Goal: Complete application form: Complete application form

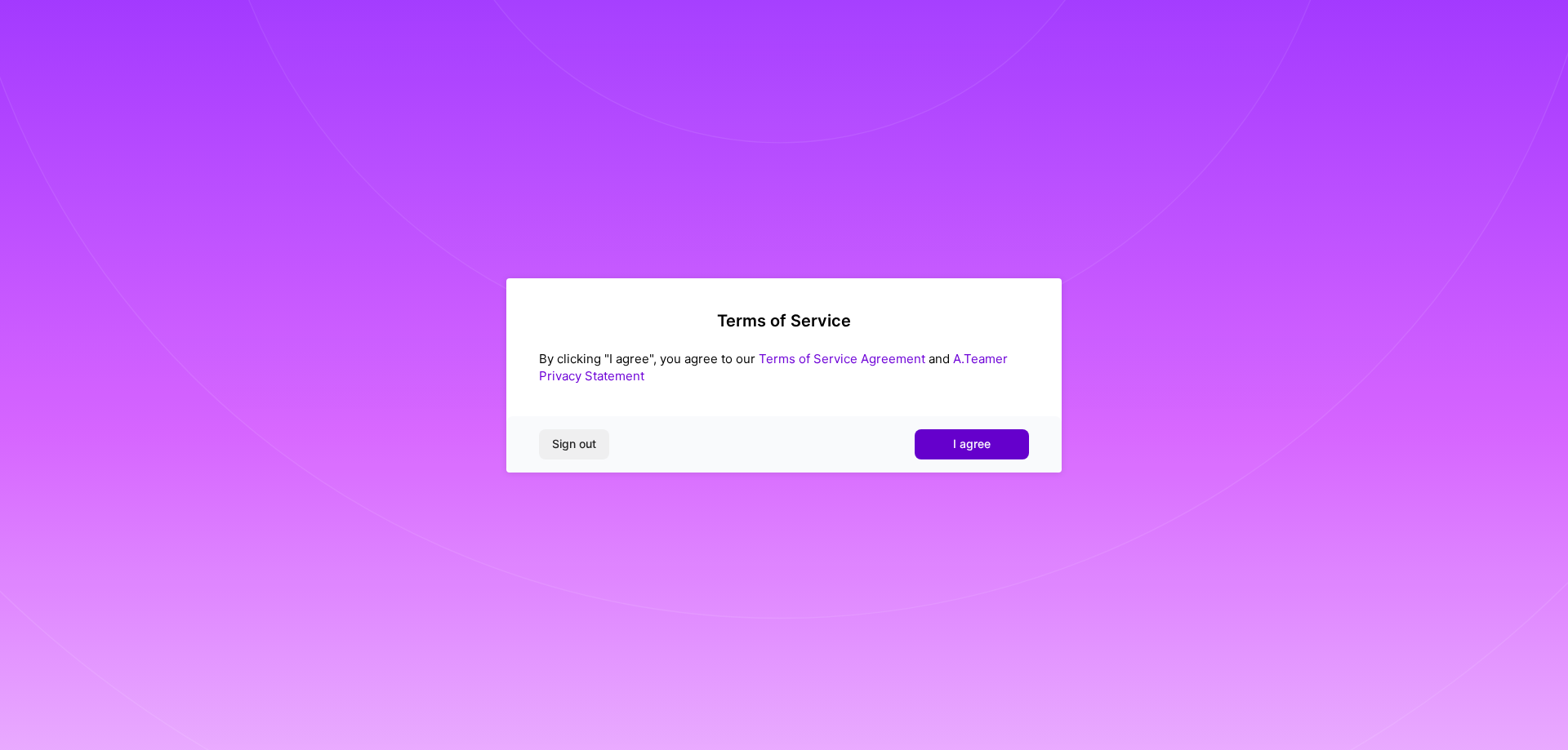
click at [968, 445] on span "I agree" at bounding box center [971, 443] width 38 height 16
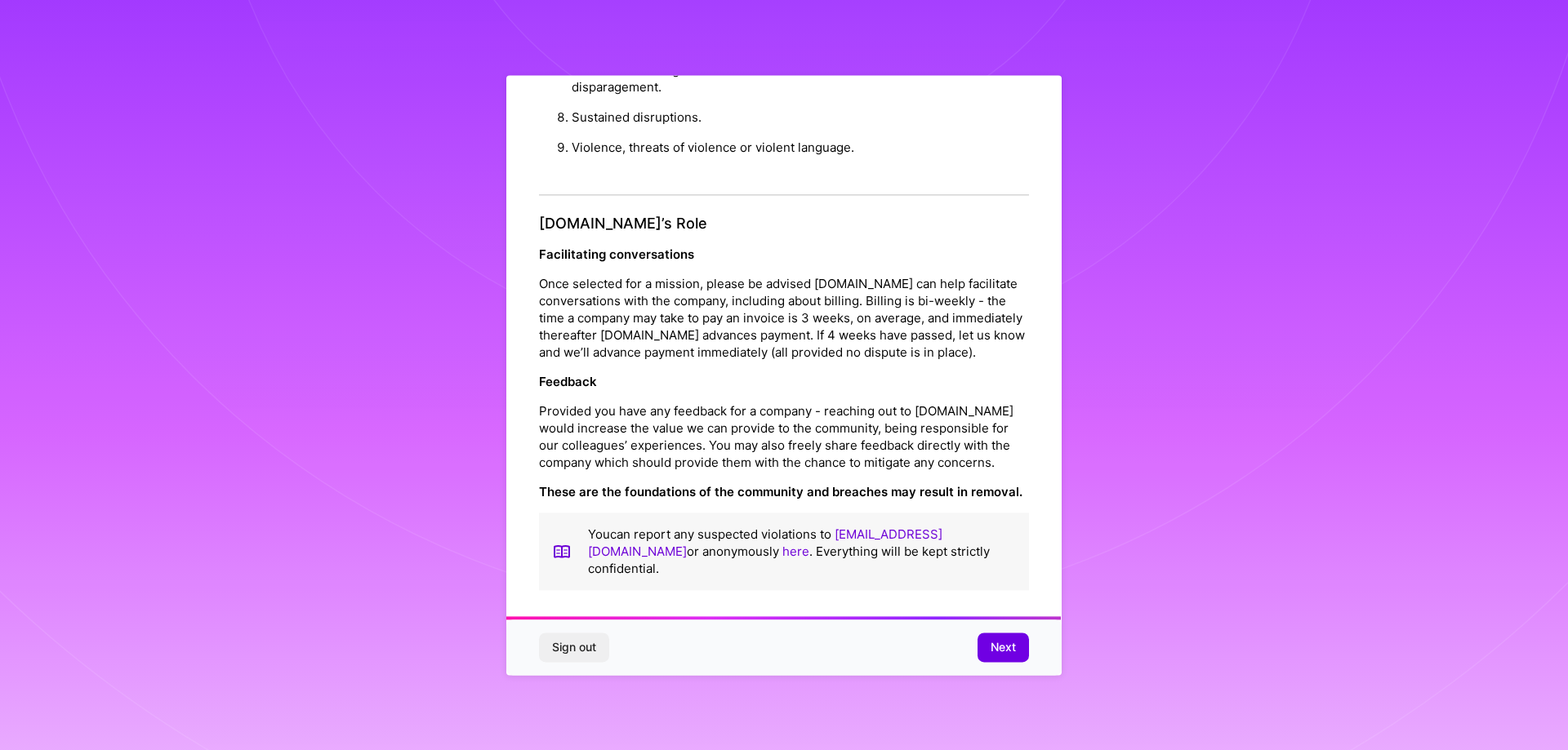
scroll to position [1762, 0]
click at [1004, 648] on span "Next" at bounding box center [1003, 647] width 25 height 16
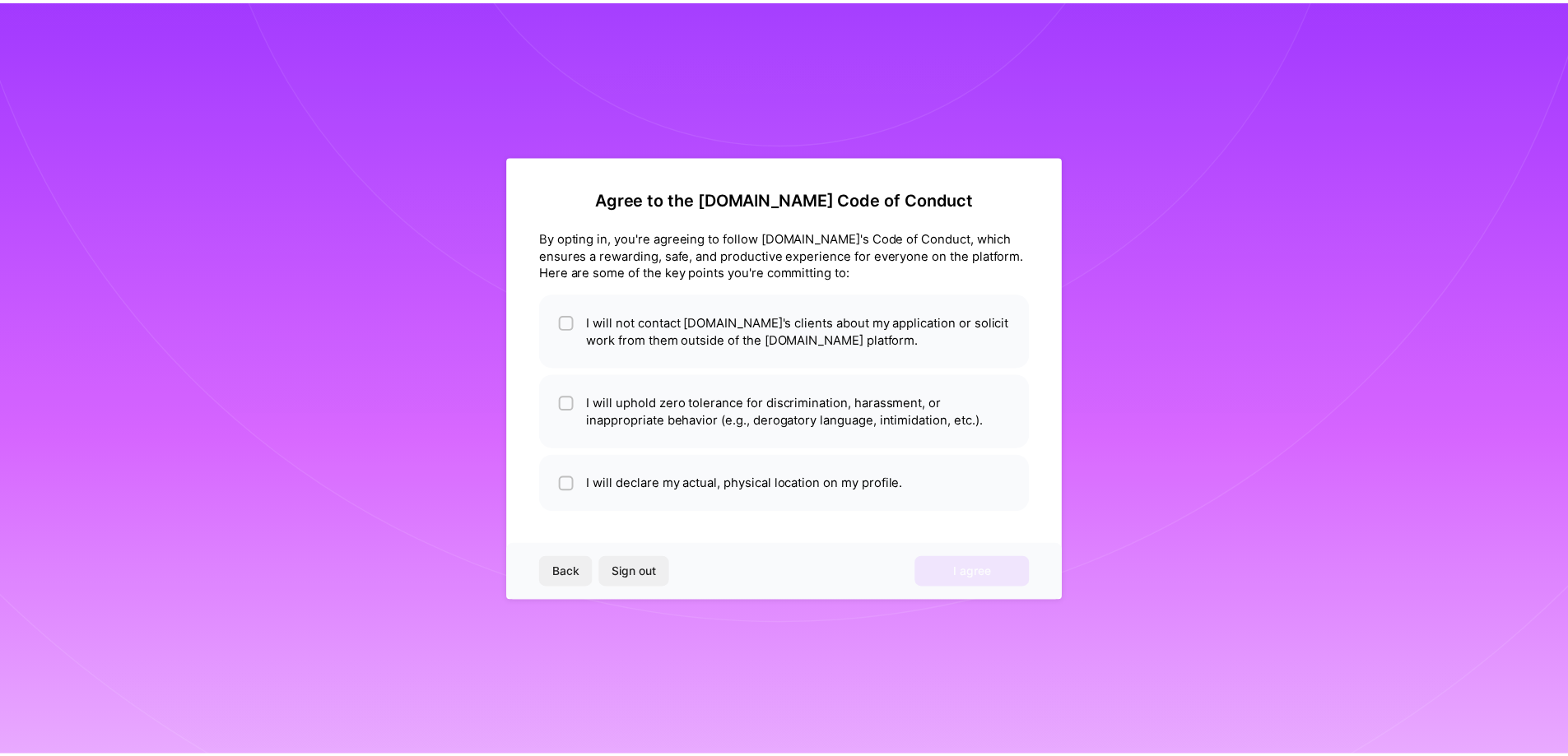
scroll to position [0, 0]
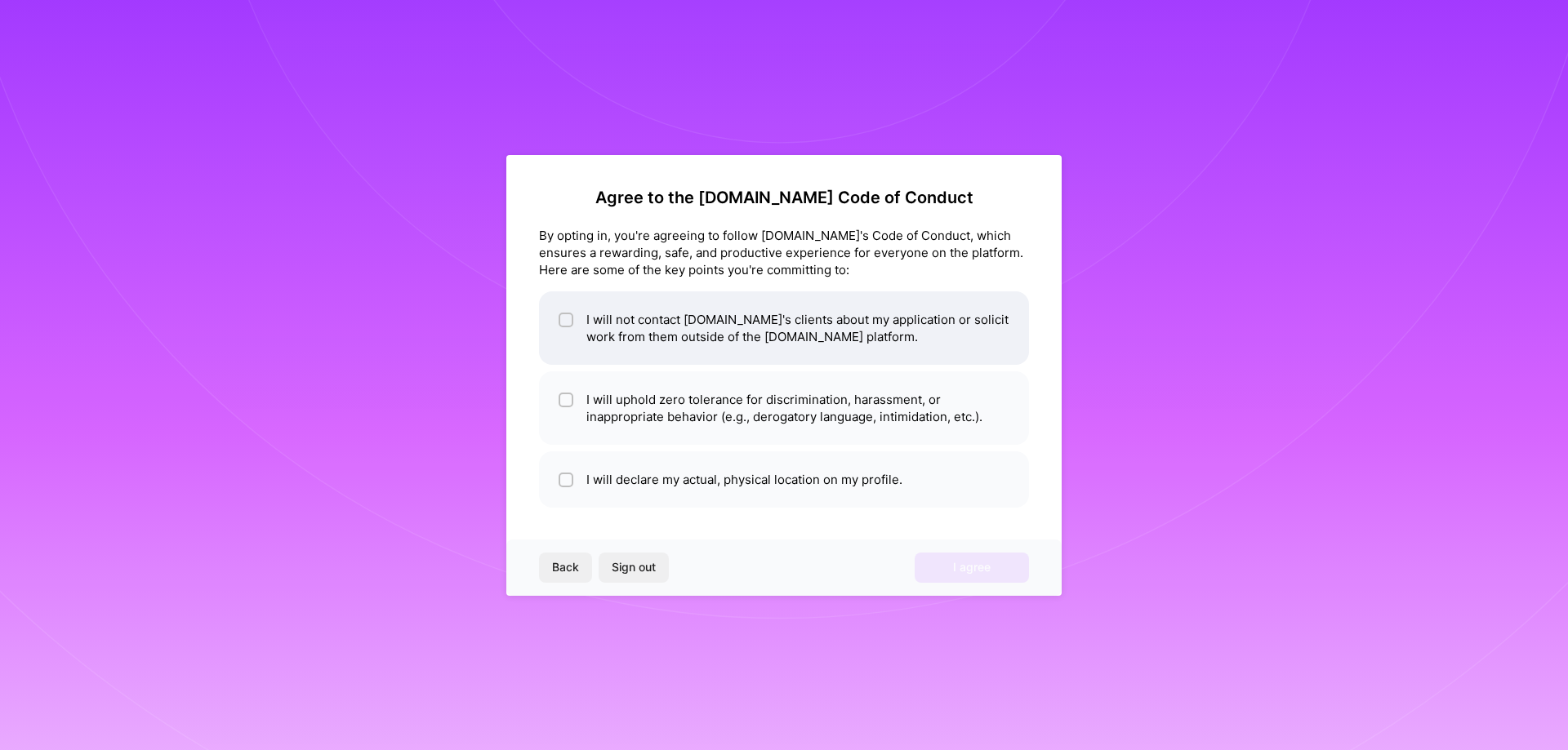
click at [563, 320] on input "checkbox" at bounding box center [567, 321] width 12 height 12
checkbox input "true"
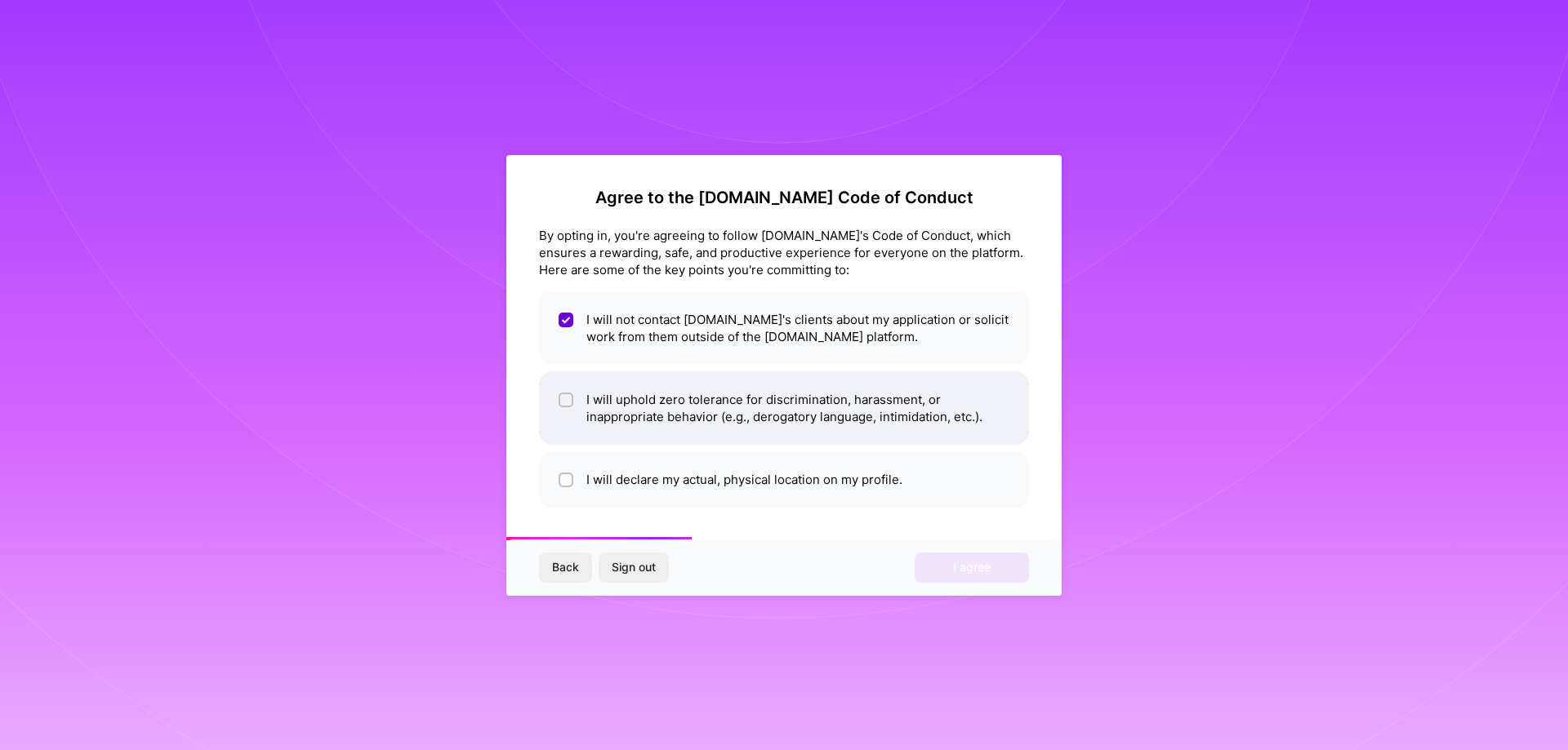
click at [569, 400] on input "checkbox" at bounding box center [567, 401] width 12 height 12
checkbox input "true"
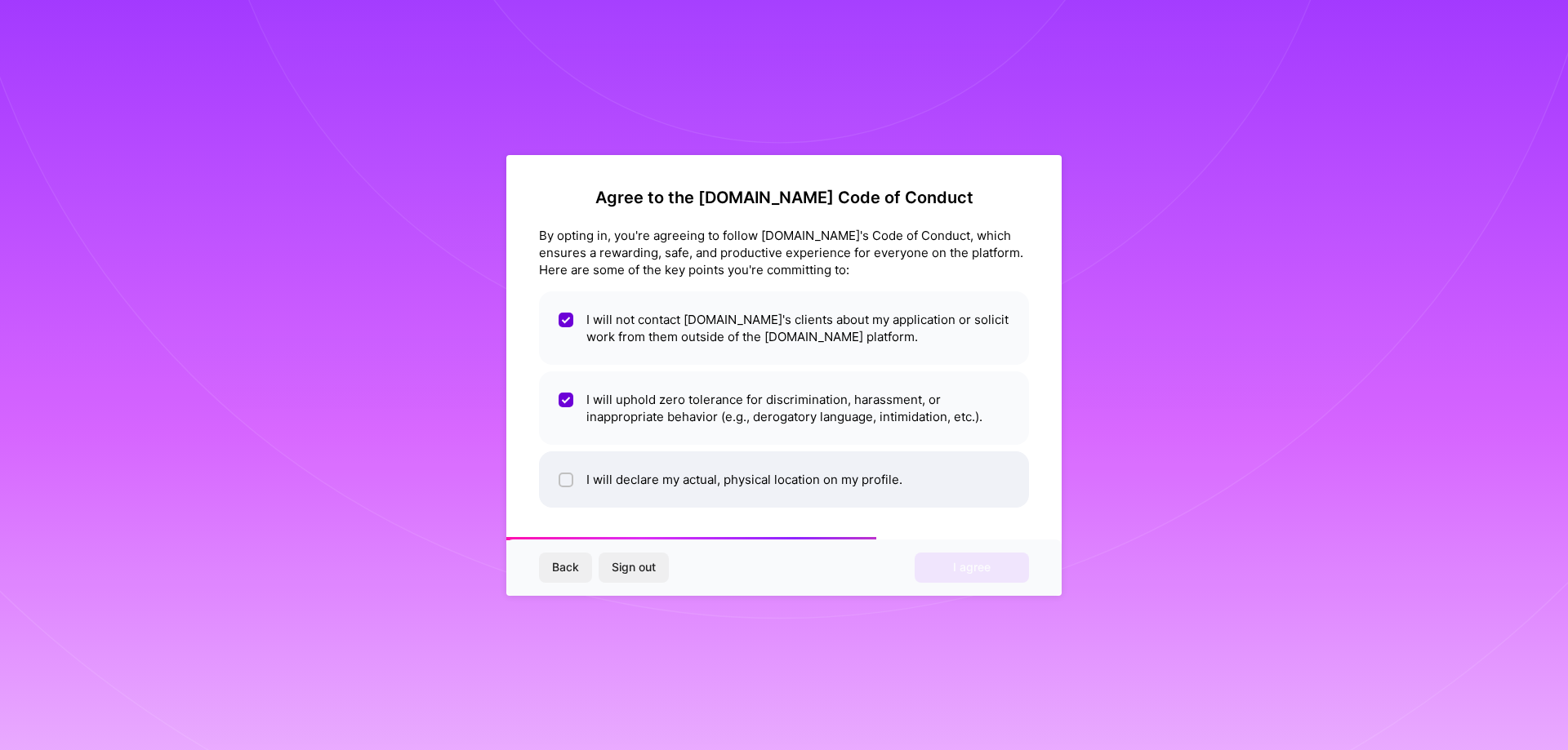
click at [560, 480] on div at bounding box center [566, 480] width 15 height 15
checkbox input "true"
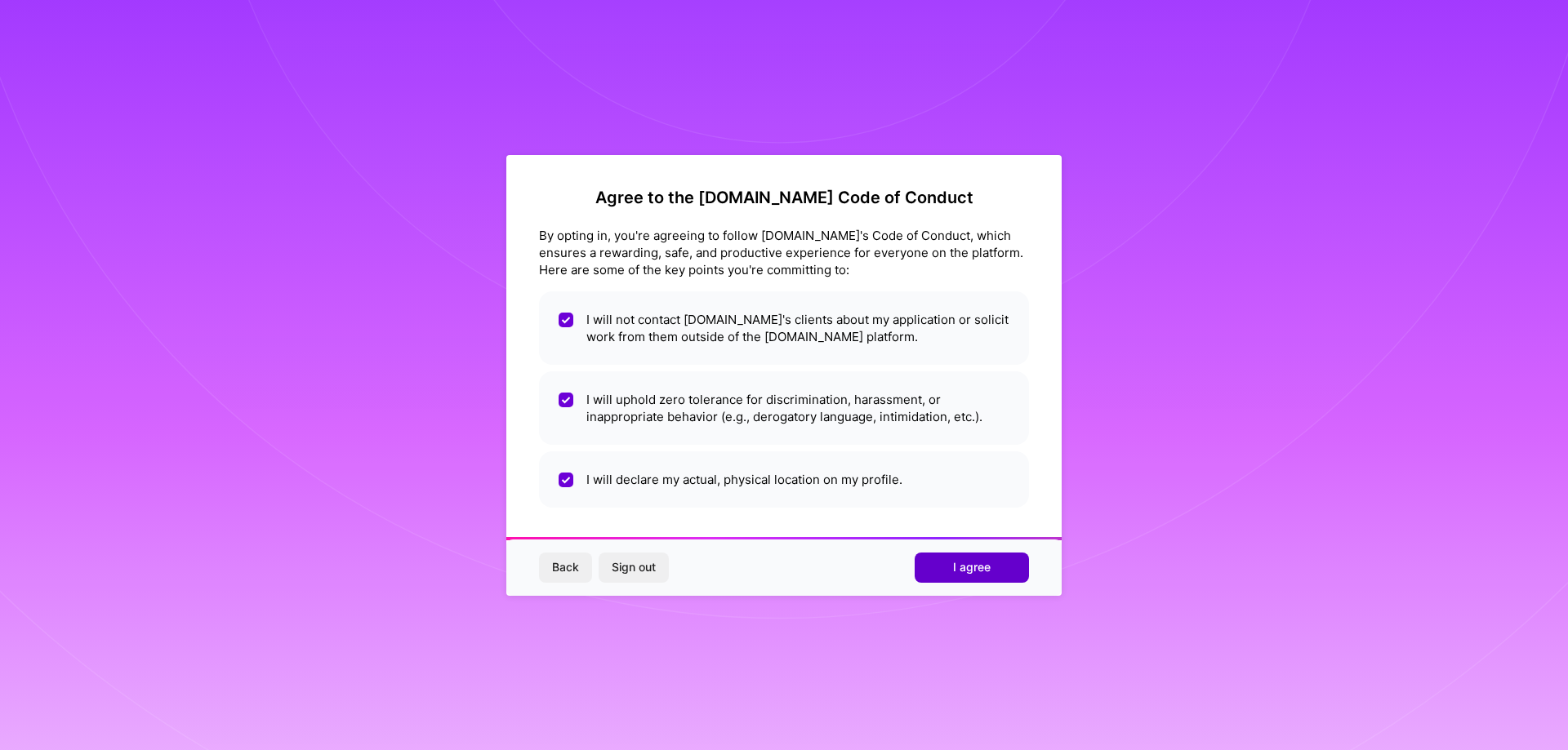
click at [988, 575] on span "I agree" at bounding box center [971, 566] width 38 height 16
